Goal: Task Accomplishment & Management: Use online tool/utility

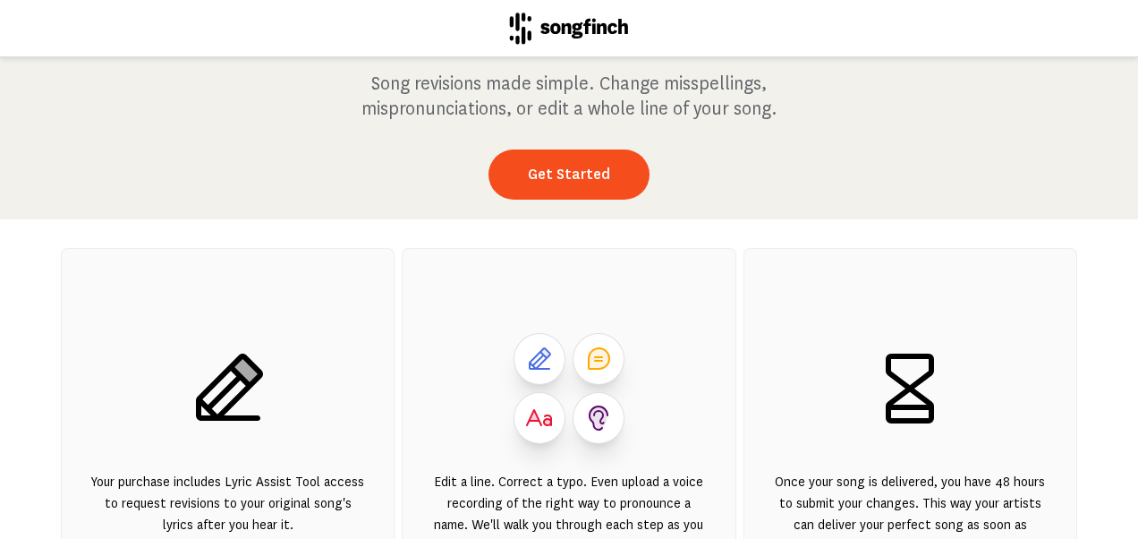
scroll to position [106, 0]
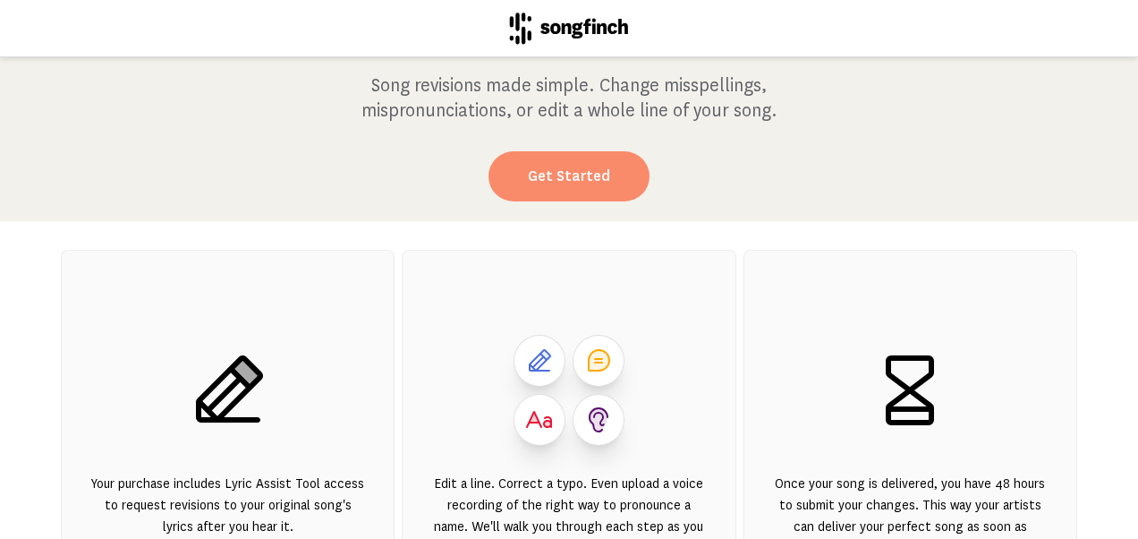
click at [591, 168] on link "Get Started" at bounding box center [569, 176] width 161 height 50
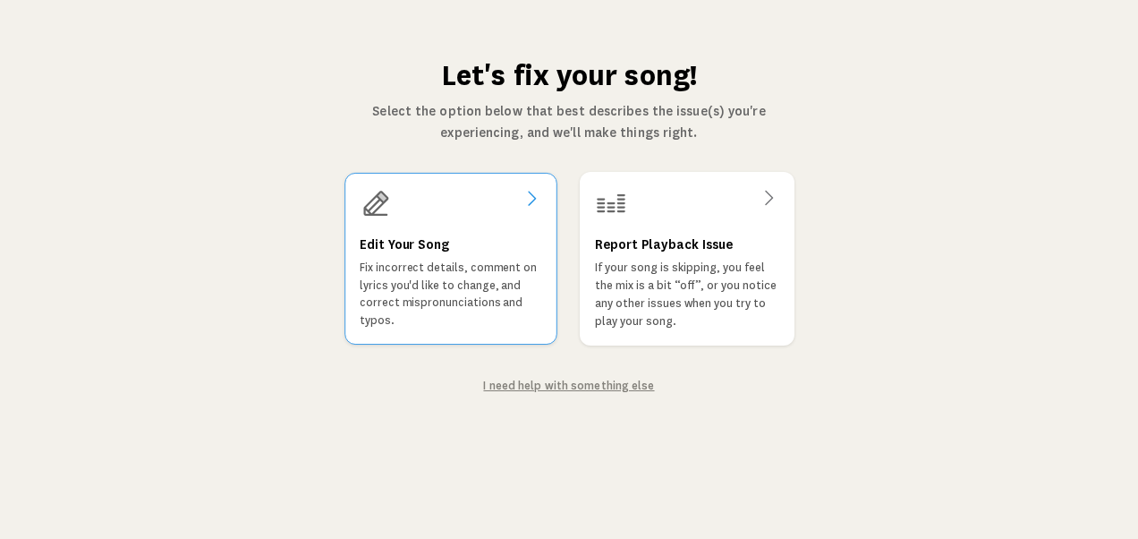
click at [420, 242] on h3 "Edit Your Song" at bounding box center [404, 244] width 89 height 21
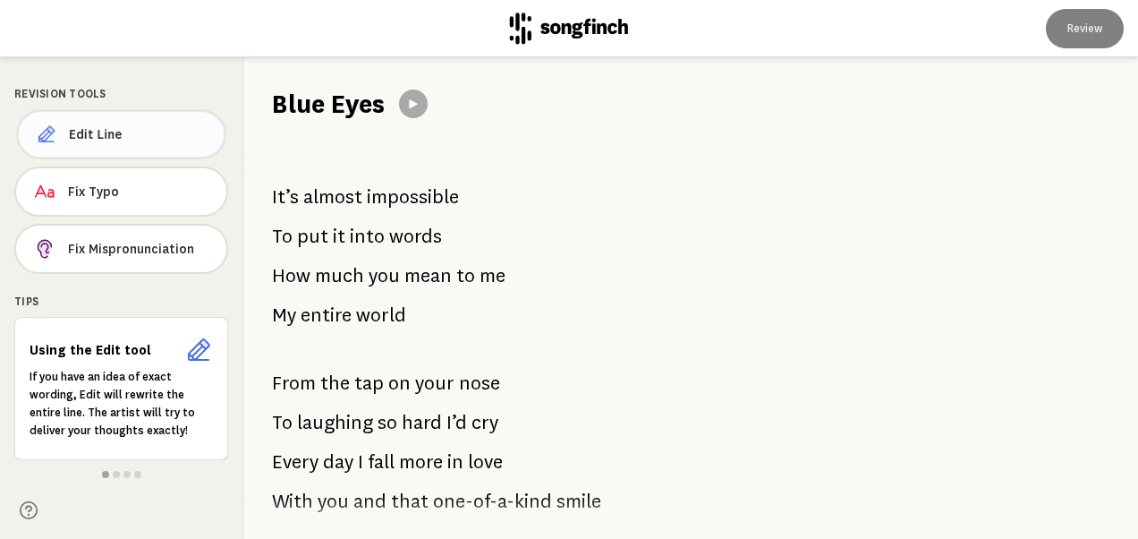
click at [132, 143] on button "Edit Line" at bounding box center [120, 134] width 209 height 49
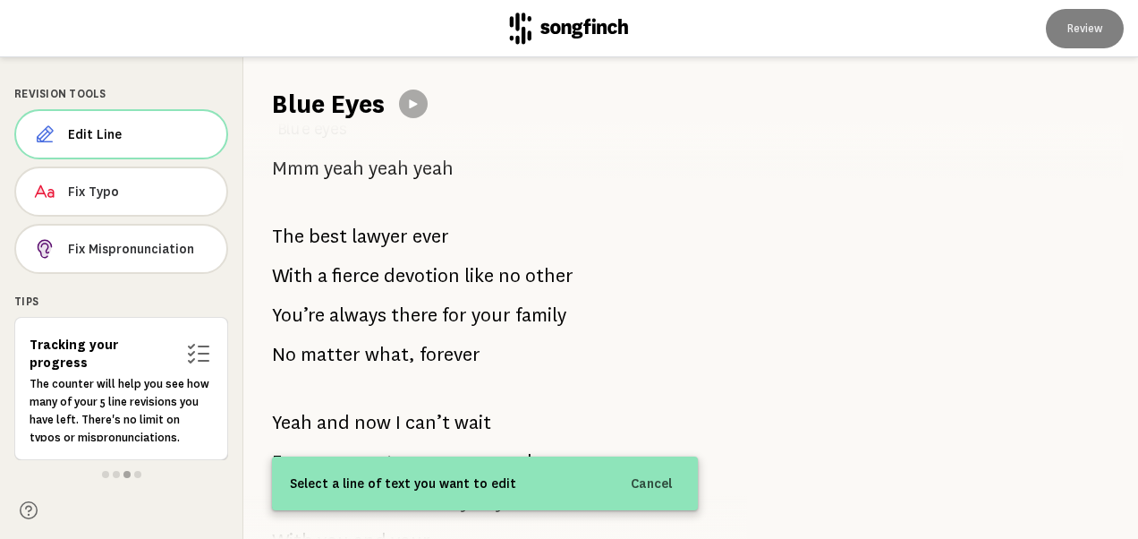
scroll to position [1873, 0]
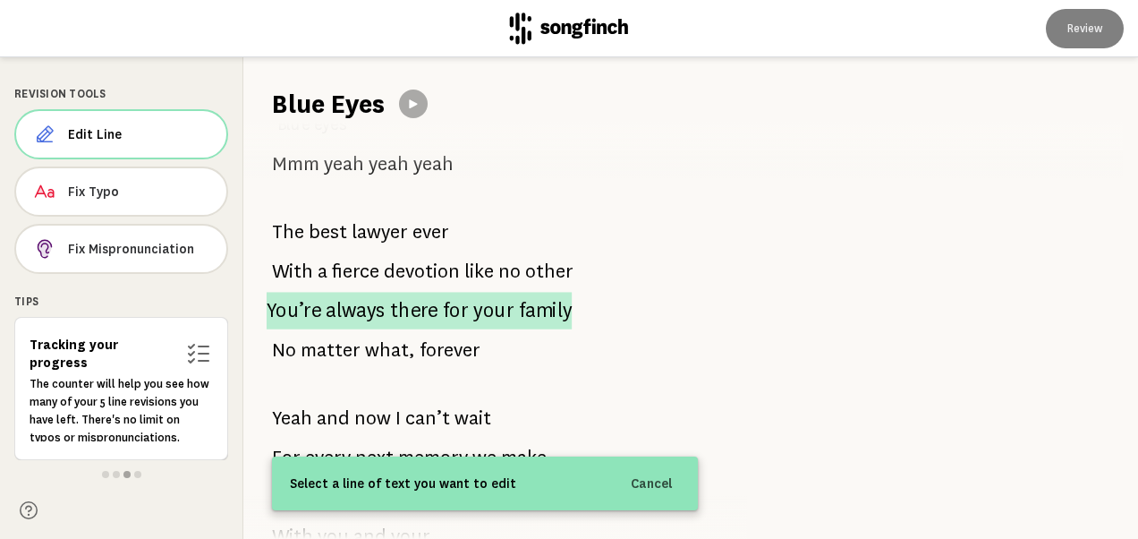
click at [479, 292] on span "your" at bounding box center [493, 310] width 41 height 37
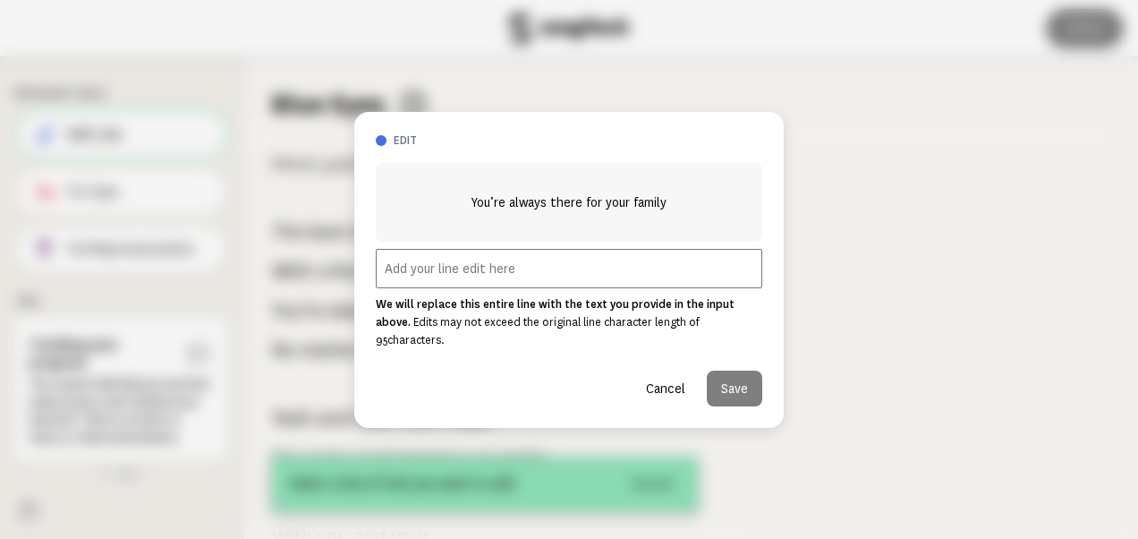
click at [669, 379] on button "Cancel" at bounding box center [666, 389] width 68 height 36
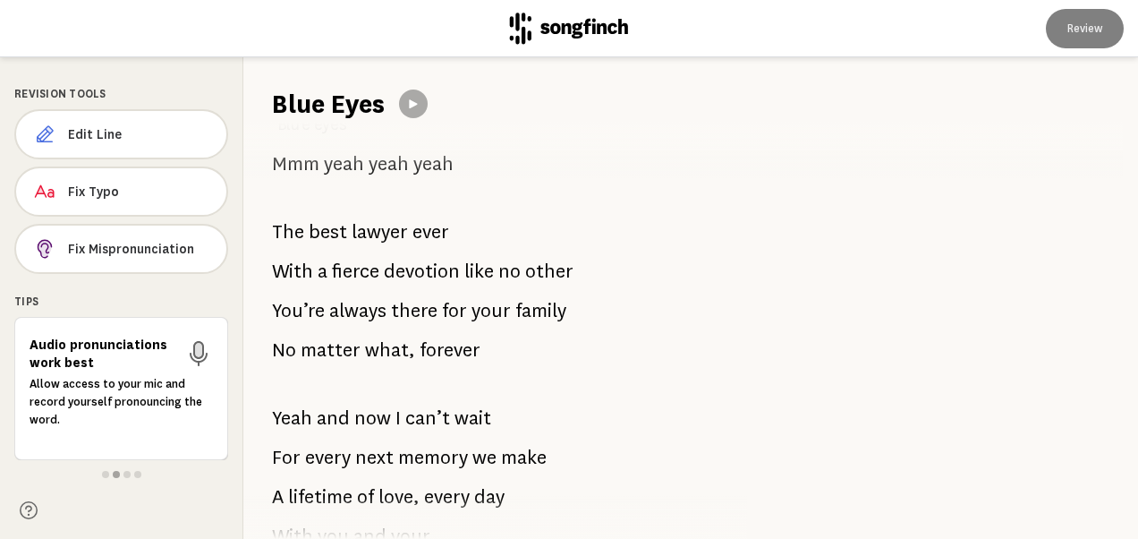
click at [363, 293] on span "always" at bounding box center [357, 311] width 57 height 36
click at [371, 293] on span "always" at bounding box center [357, 311] width 57 height 36
click at [98, 126] on span "Edit Line" at bounding box center [139, 134] width 141 height 18
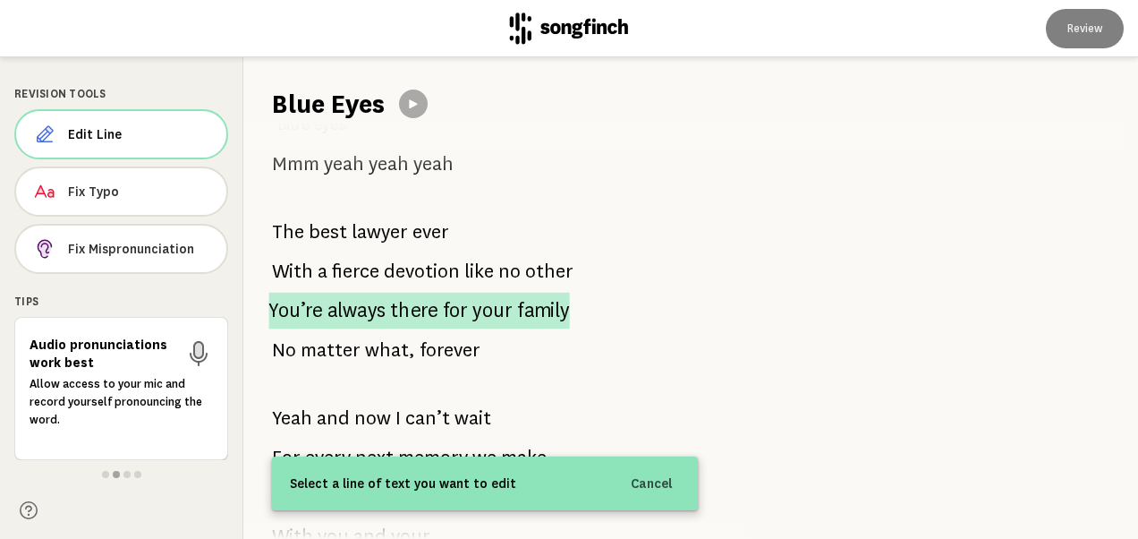
click at [286, 293] on span "You’re" at bounding box center [295, 311] width 54 height 37
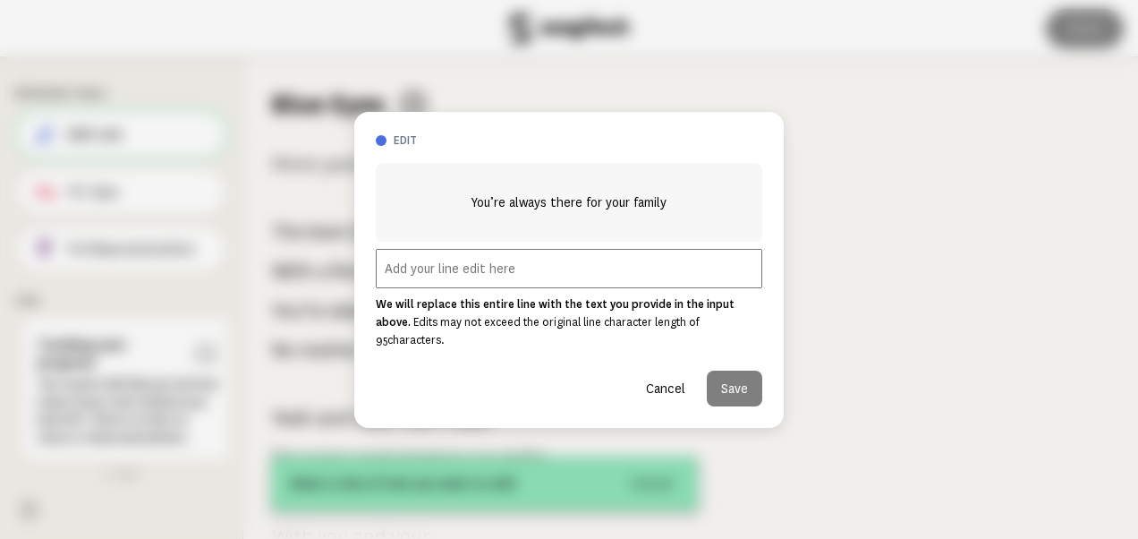
click at [417, 266] on input "text" at bounding box center [569, 268] width 387 height 39
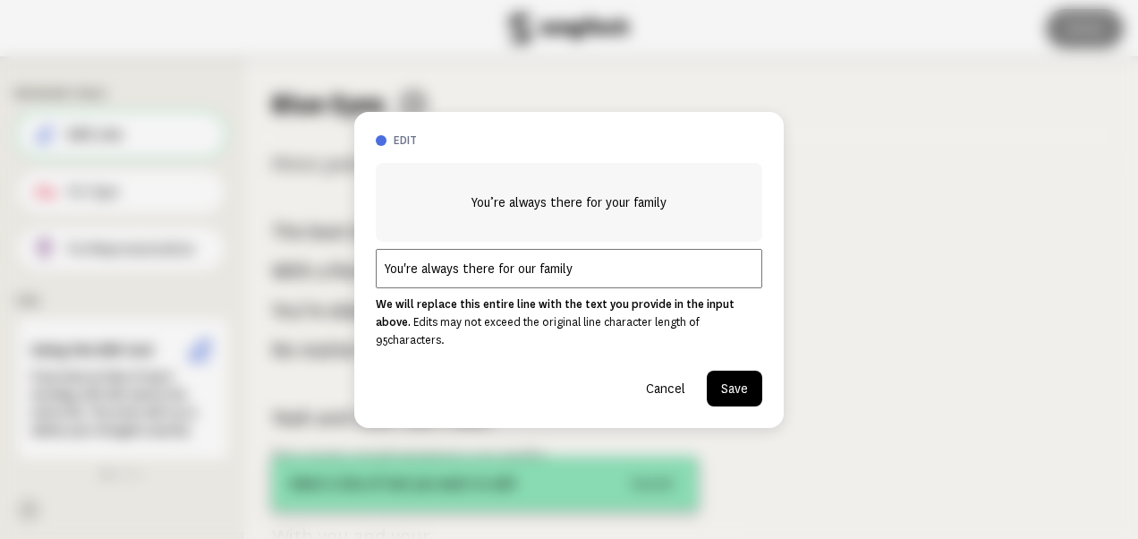
type input "You're always there for our family"
click at [734, 381] on button "Save" at bounding box center [734, 389] width 55 height 36
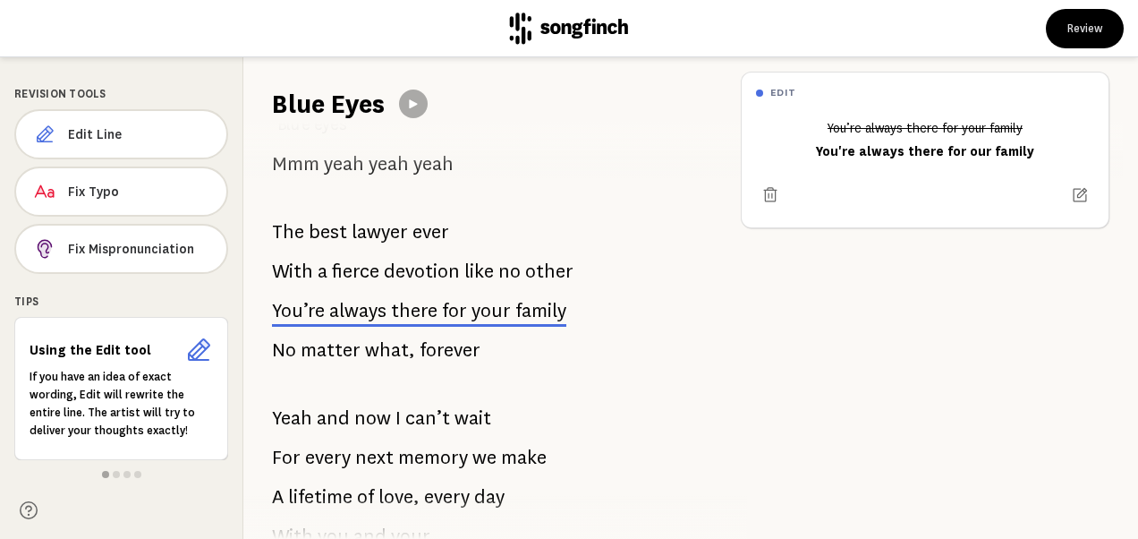
drag, startPoint x: 734, startPoint y: 381, endPoint x: 921, endPoint y: 279, distance: 213.1
click at [921, 279] on div "edit You’re always there for your family You're always there for our family" at bounding box center [933, 297] width 412 height 481
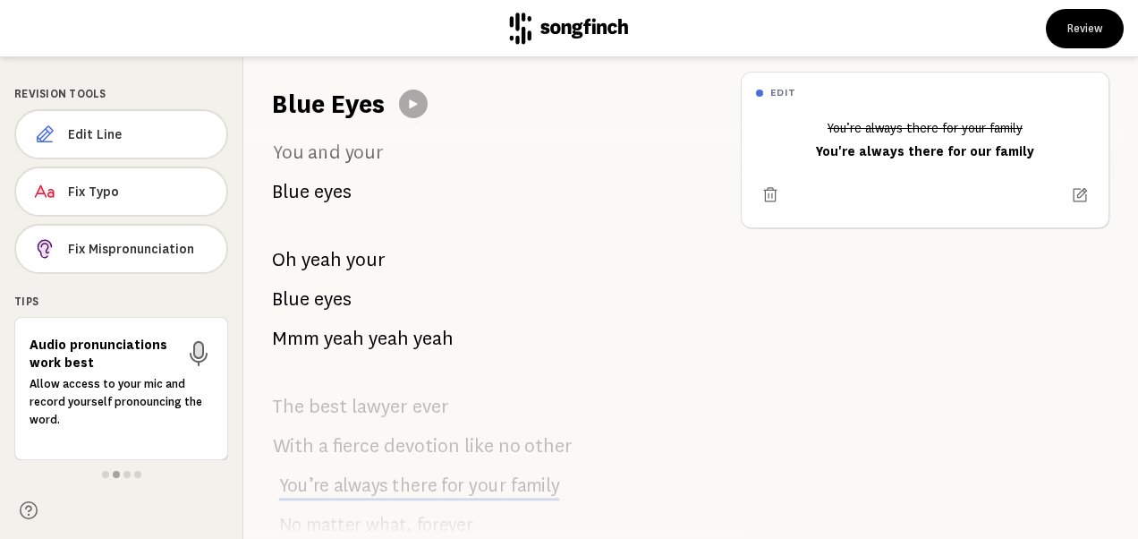
scroll to position [1487, 0]
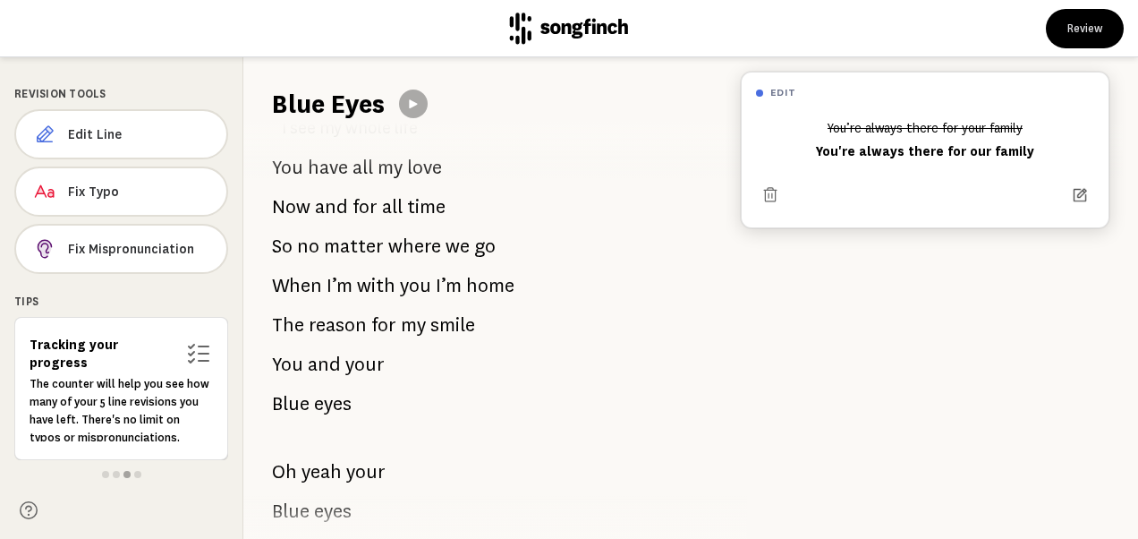
click at [1072, 193] on icon at bounding box center [1080, 195] width 17 height 17
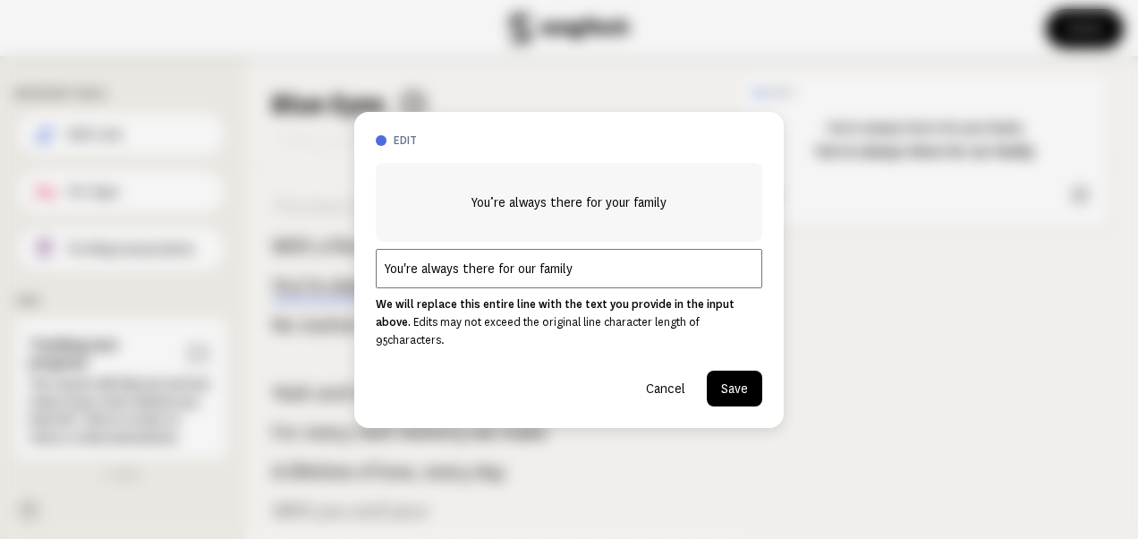
scroll to position [1964, 0]
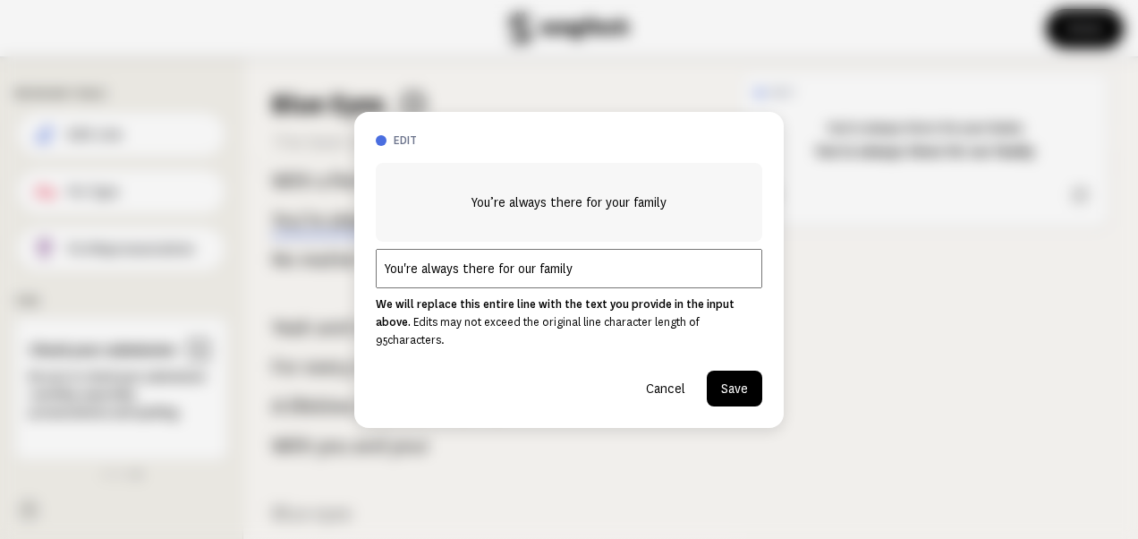
click at [729, 379] on button "Save" at bounding box center [734, 389] width 55 height 36
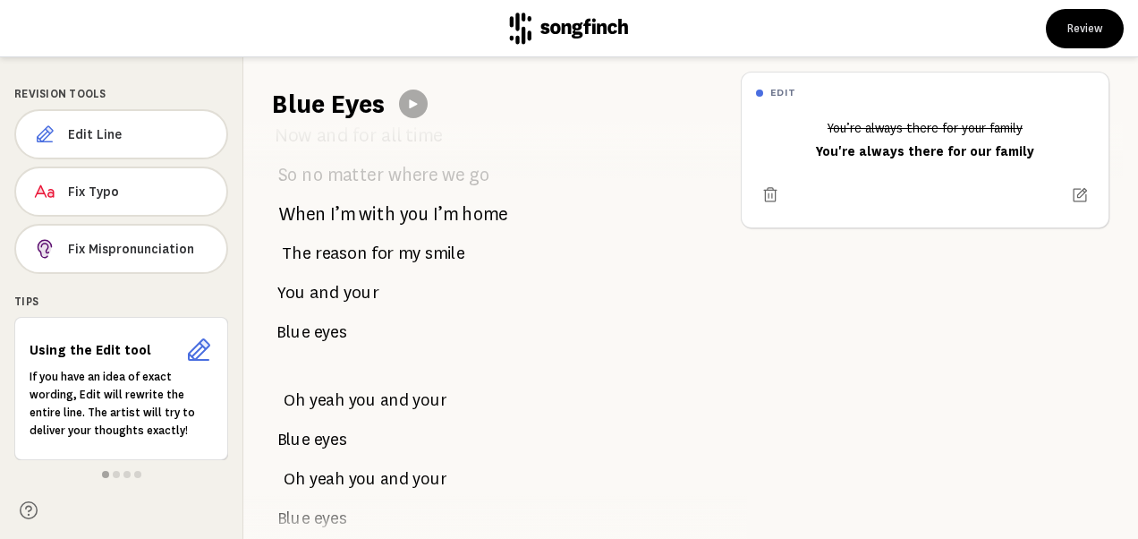
scroll to position [2525, 0]
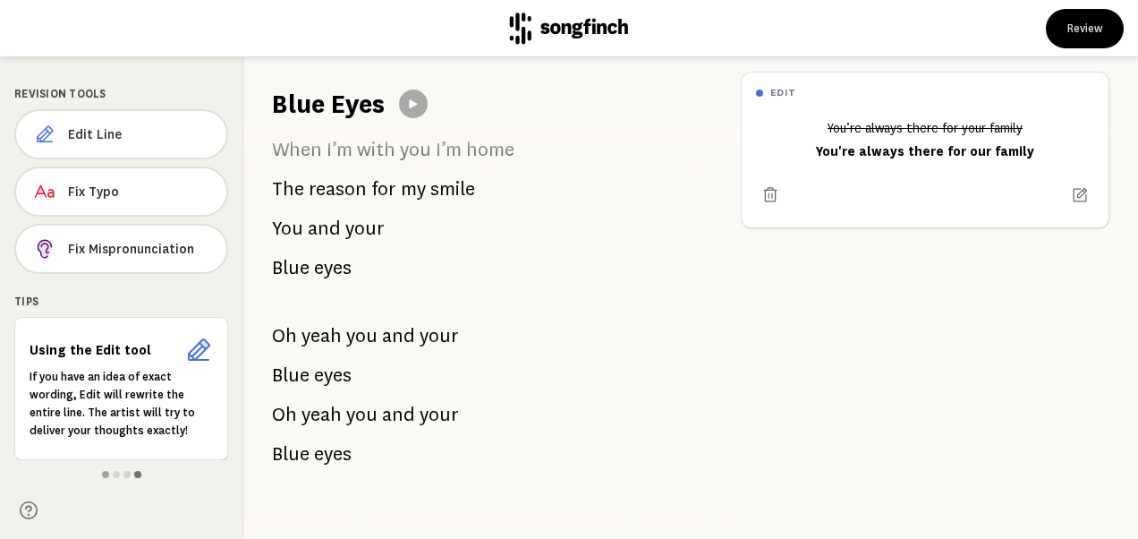
click at [138, 473] on span at bounding box center [137, 474] width 7 height 7
click at [1073, 21] on button "Review" at bounding box center [1085, 28] width 78 height 39
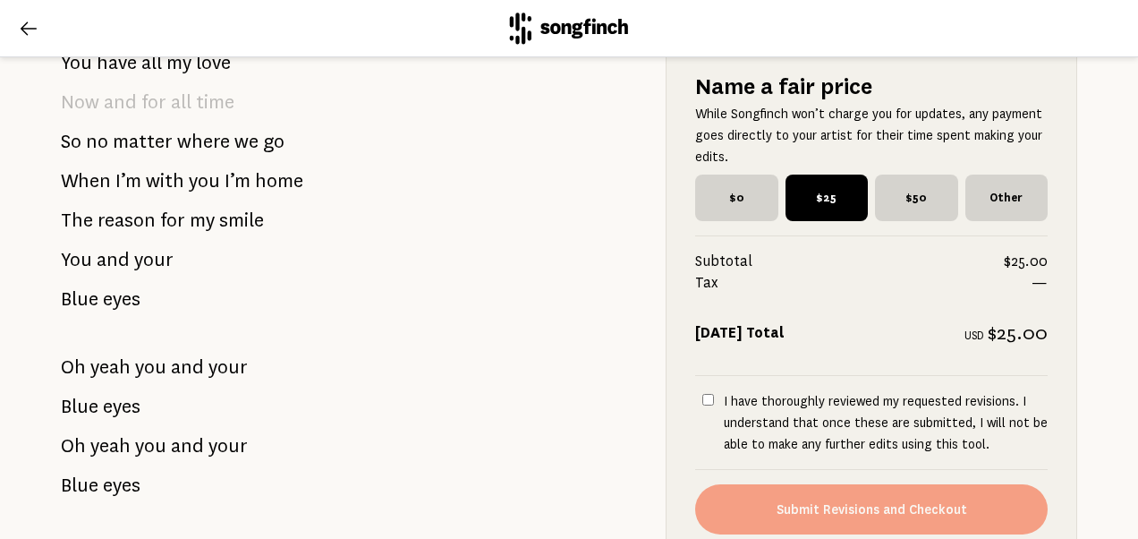
scroll to position [2616, 0]
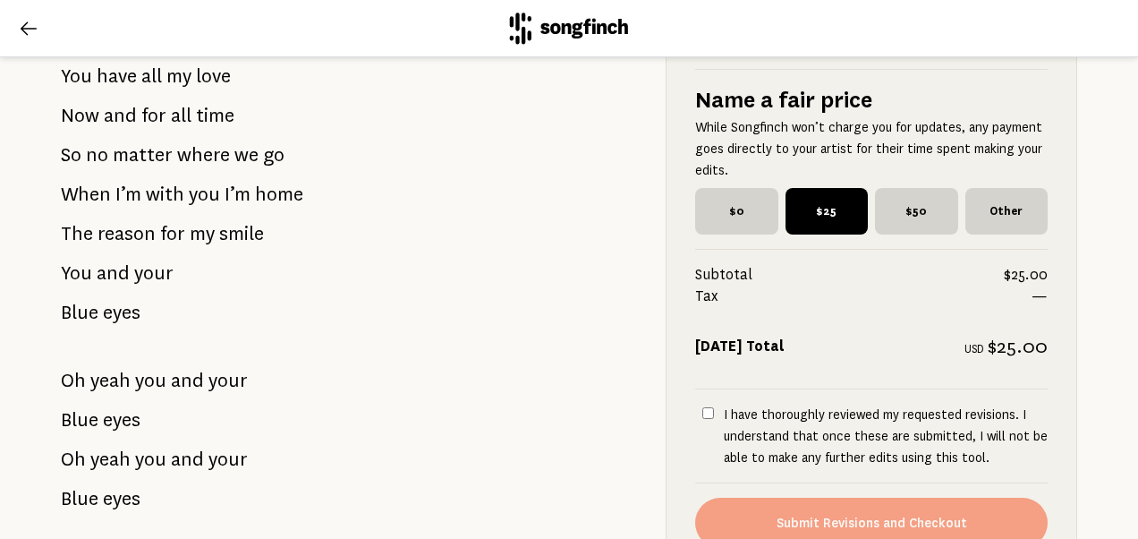
click at [703, 419] on input "I have thoroughly reviewed my requested revisions. I understand that once these…" at bounding box center [709, 413] width 12 height 12
checkbox input "true"
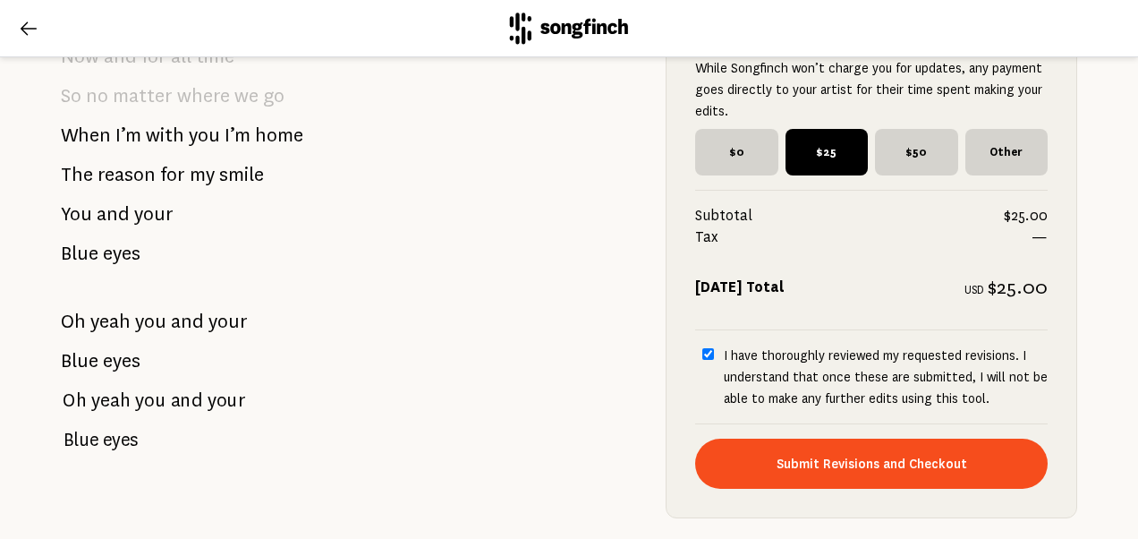
scroll to position [2774, 0]
